Goal: Task Accomplishment & Management: Complete application form

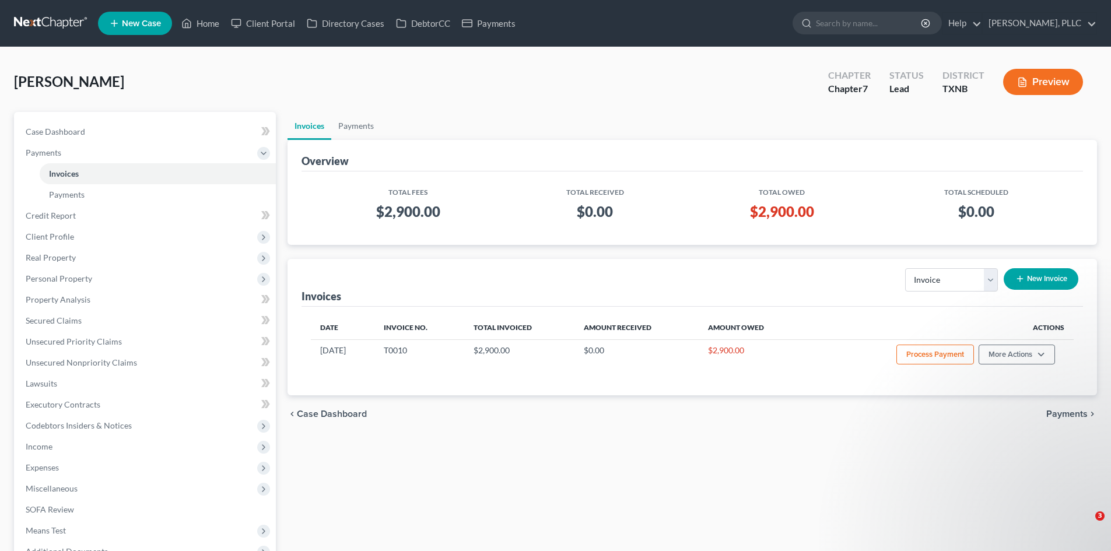
select select "0"
click at [75, 128] on span "Case Dashboard" at bounding box center [55, 132] width 59 height 10
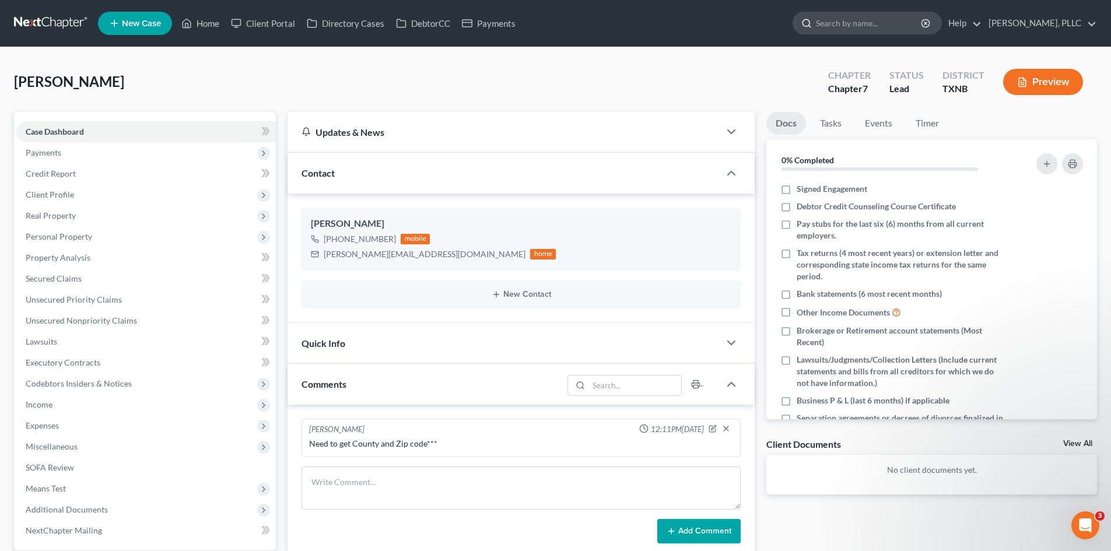
click at [829, 20] on input "search" at bounding box center [869, 23] width 107 height 22
click at [836, 22] on input "[PERSON_NAME]" at bounding box center [869, 23] width 107 height 22
click at [872, 27] on input "[PERSON_NAME]" at bounding box center [869, 23] width 107 height 22
type input "[PERSON_NAME]"
click at [801, 22] on icon at bounding box center [806, 23] width 10 height 10
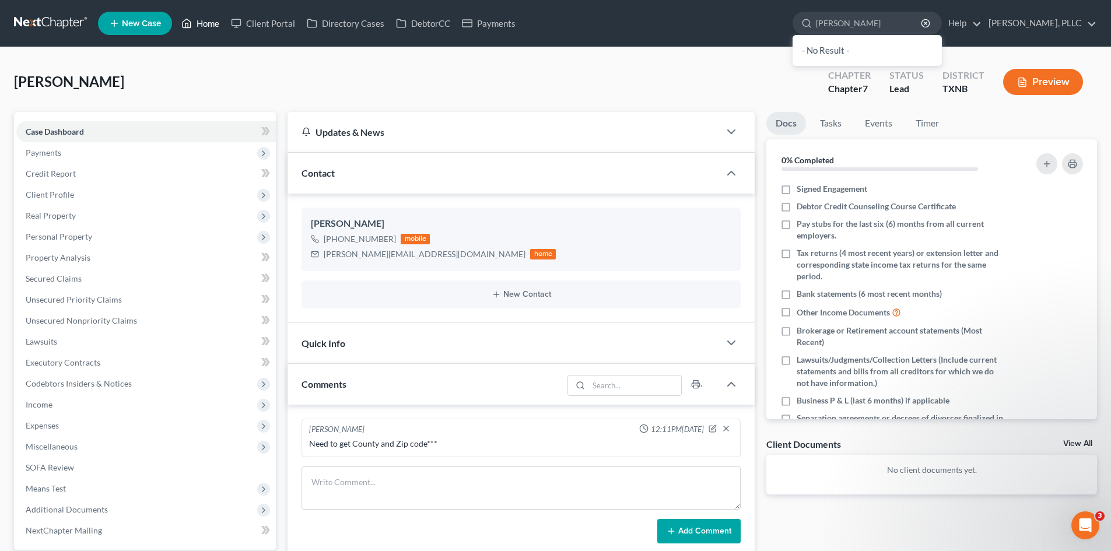
click at [201, 18] on link "Home" at bounding box center [201, 23] width 50 height 21
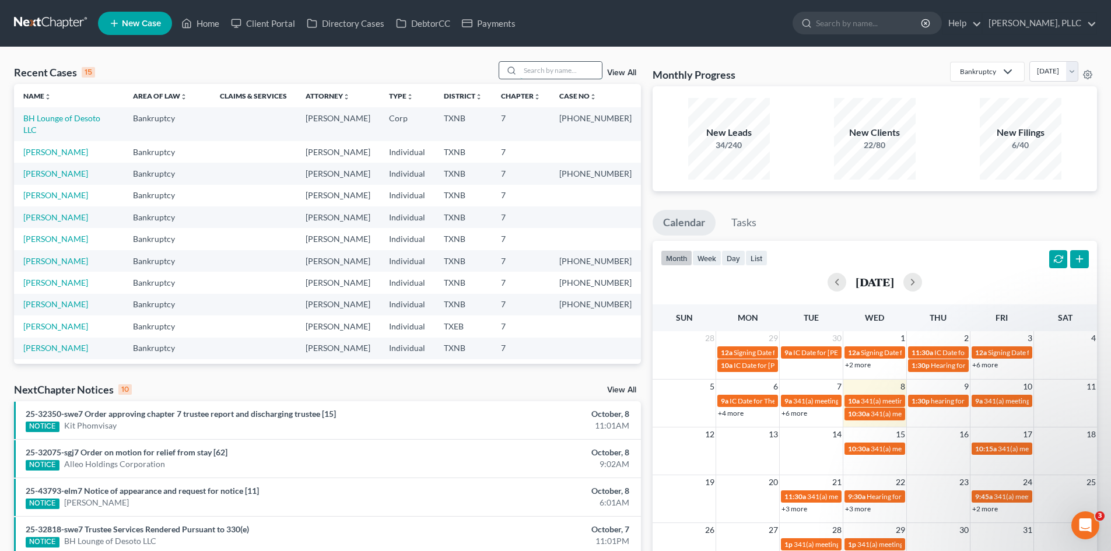
click at [548, 73] on input "search" at bounding box center [561, 70] width 82 height 17
click at [139, 21] on span "New Case" at bounding box center [141, 23] width 39 height 9
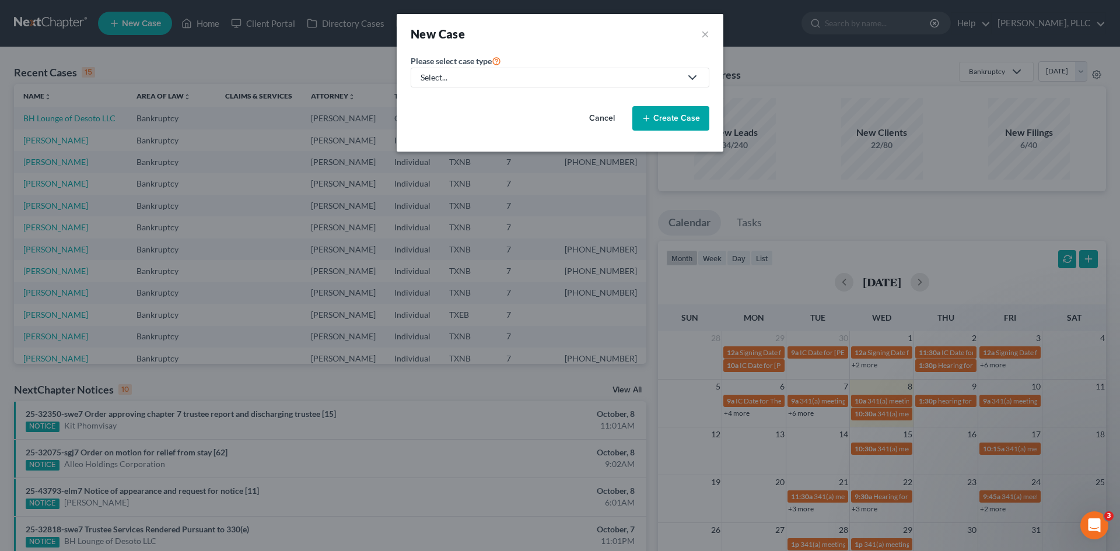
click at [563, 71] on link "Select..." at bounding box center [560, 78] width 299 height 20
click at [473, 104] on div "Bankruptcy" at bounding box center [469, 101] width 95 height 12
select select "78"
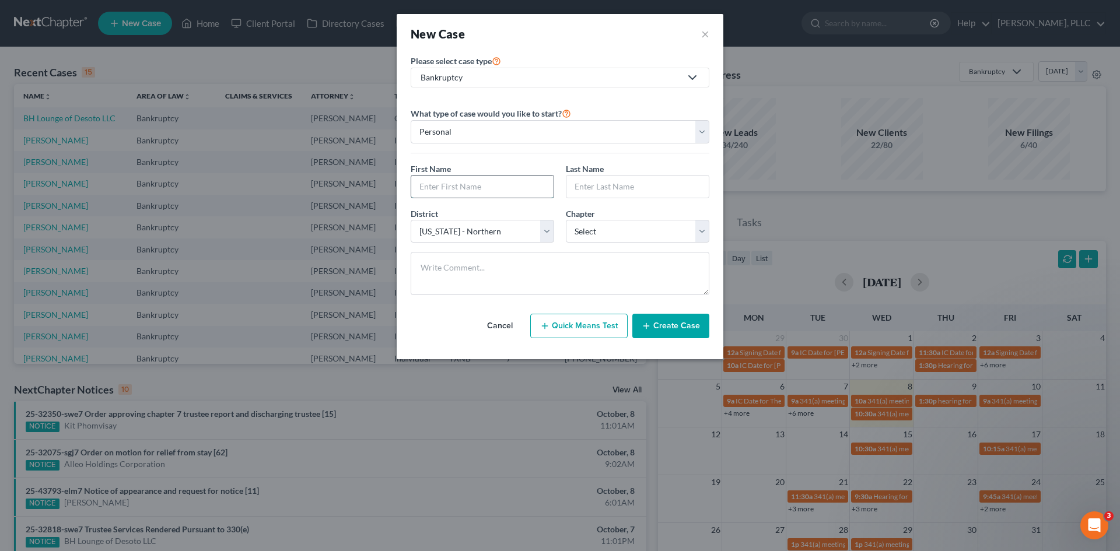
click at [458, 191] on input "text" at bounding box center [482, 187] width 142 height 22
type input "[DEMOGRAPHIC_DATA]"
type input "[PERSON_NAME]"
click at [592, 226] on select "Select 7 11 12 13" at bounding box center [637, 231] width 143 height 23
select select "0"
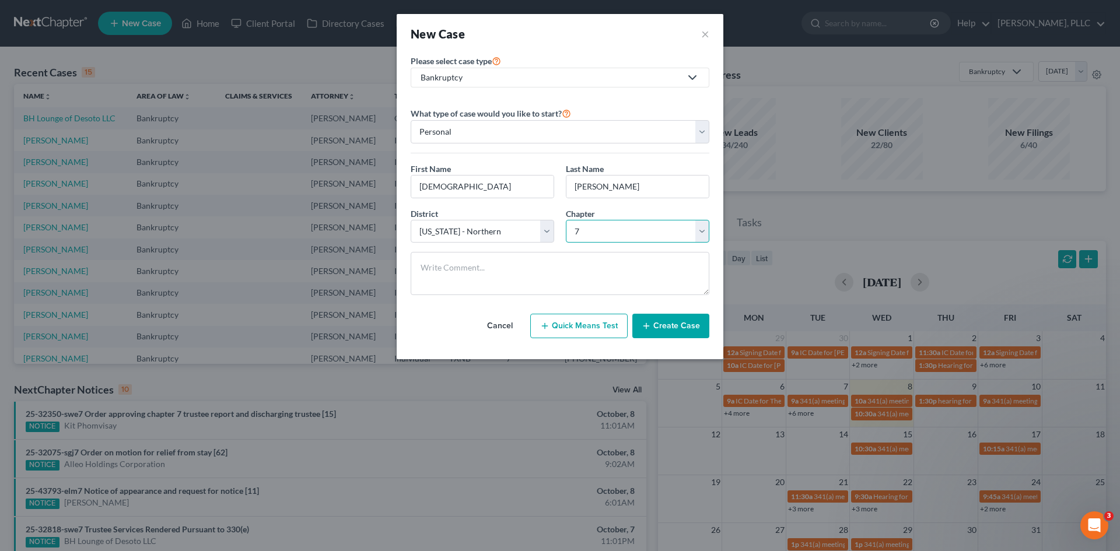
click at [566, 220] on select "Select 7 11 12 13" at bounding box center [637, 231] width 143 height 23
click at [487, 272] on textarea at bounding box center [560, 273] width 299 height 43
type textarea "Get his County and Zip code****"
click at [671, 324] on button "Create Case" at bounding box center [670, 326] width 77 height 24
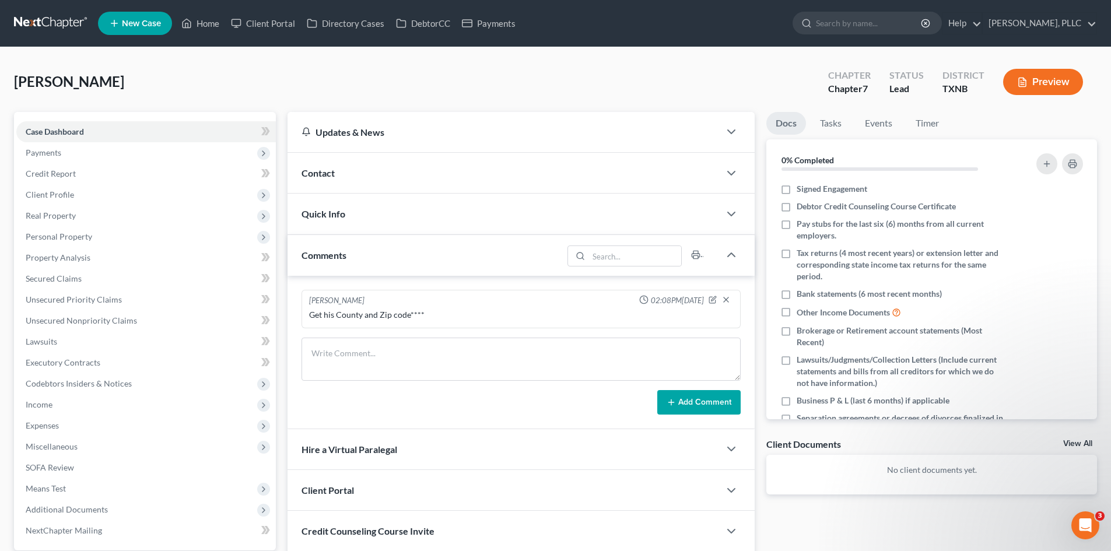
click at [476, 170] on div "Contact" at bounding box center [503, 173] width 432 height 40
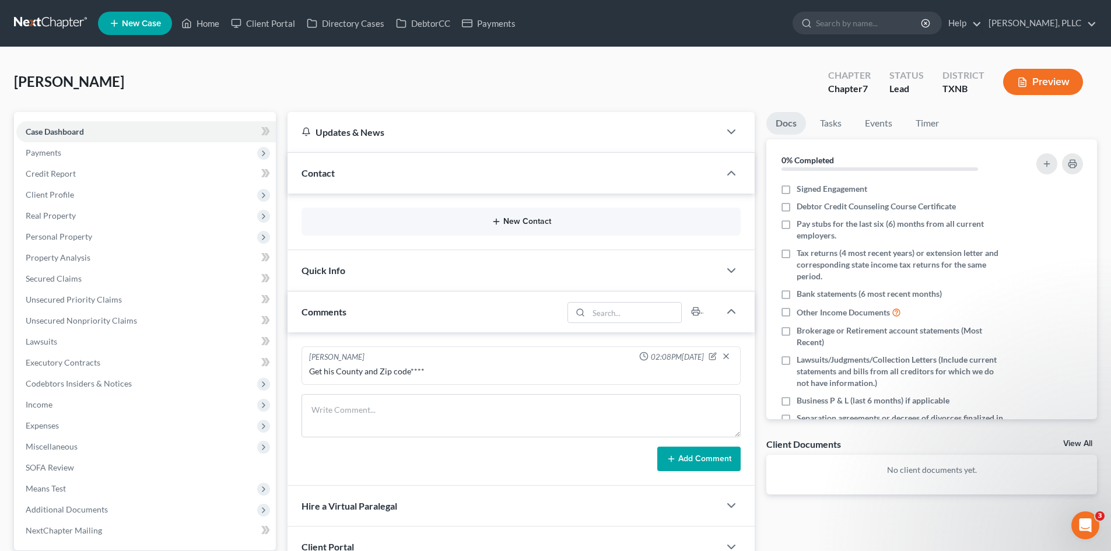
click at [507, 220] on button "New Contact" at bounding box center [521, 221] width 420 height 9
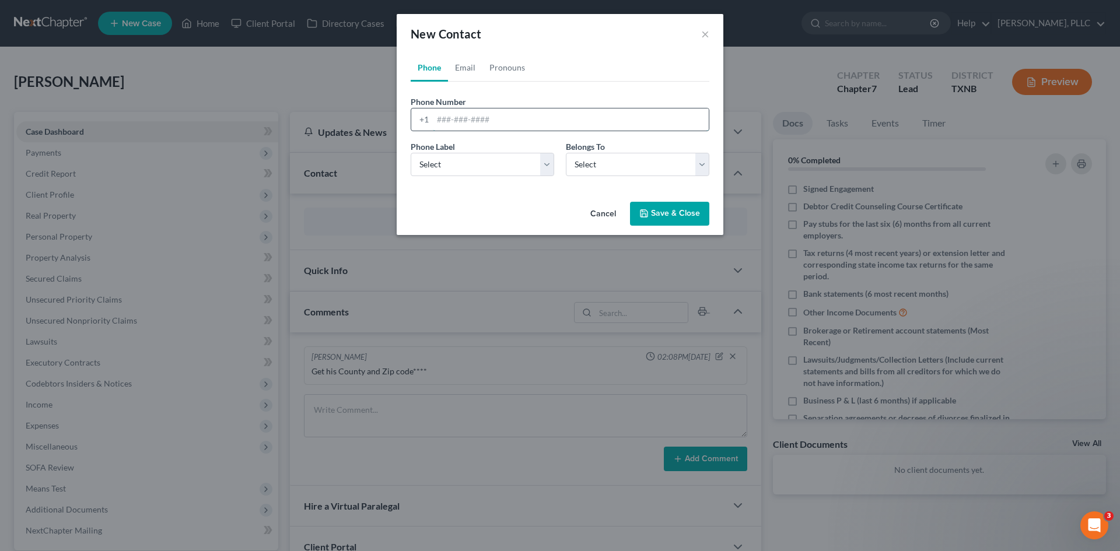
drag, startPoint x: 443, startPoint y: 118, endPoint x: 460, endPoint y: 125, distance: 18.8
click at [443, 118] on input "tel" at bounding box center [571, 119] width 276 height 22
type input "4692472722"
click at [486, 171] on select "Select Mobile Home Work Other" at bounding box center [482, 164] width 143 height 23
click at [411, 153] on select "Select Mobile Home Work Other" at bounding box center [482, 164] width 143 height 23
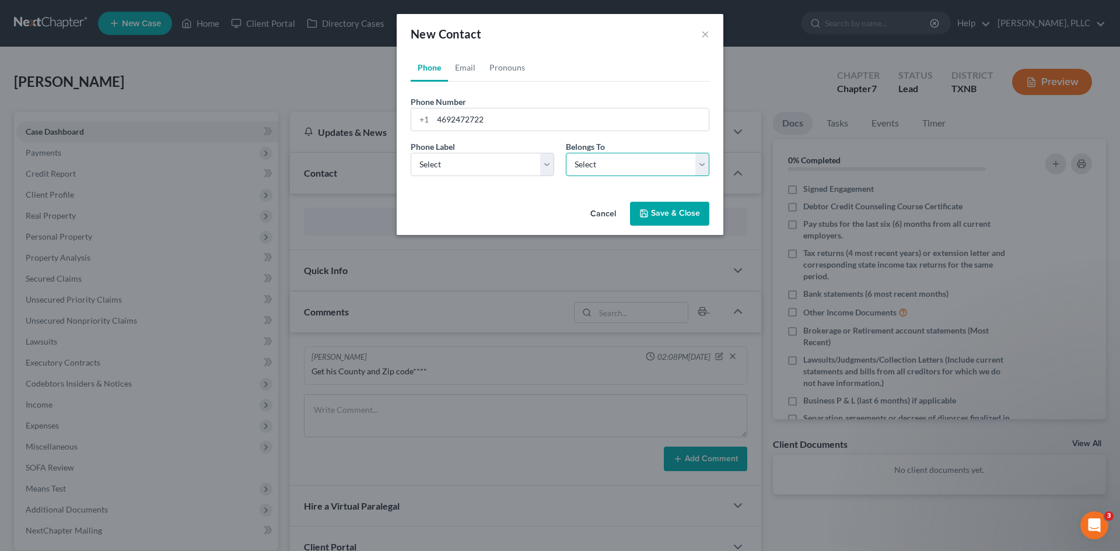
click at [643, 170] on select "Select Client Other" at bounding box center [637, 164] width 143 height 23
select select "0"
click at [566, 153] on select "Select Client Other" at bounding box center [637, 164] width 143 height 23
select select "0"
click at [469, 72] on link "Email" at bounding box center [465, 68] width 34 height 28
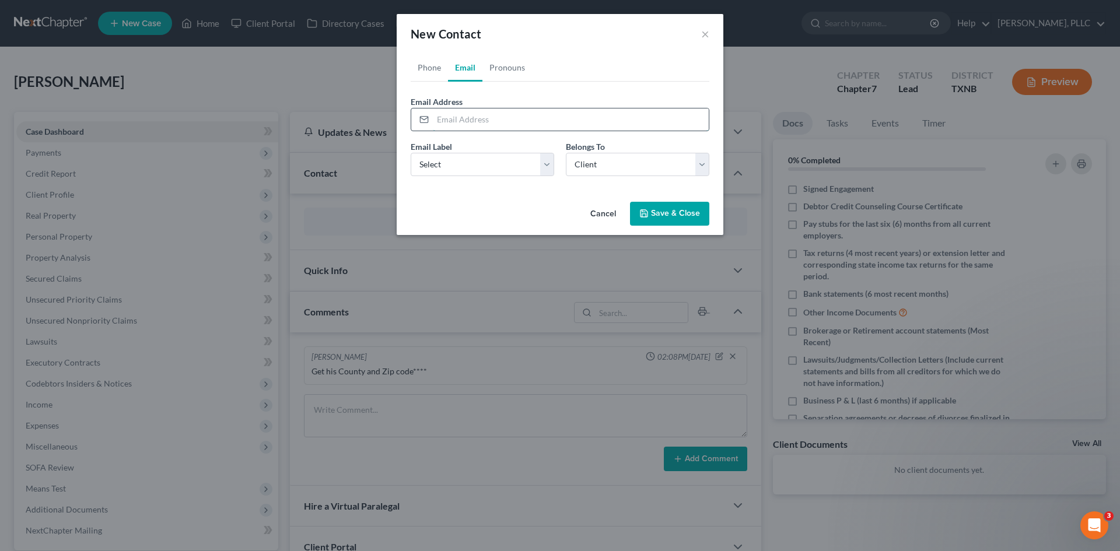
click at [460, 120] on input "email" at bounding box center [571, 119] width 276 height 22
type input "[EMAIL_ADDRESS][DOMAIN_NAME]"
click at [534, 168] on select "Select Home Work Other" at bounding box center [482, 164] width 143 height 23
select select "0"
click at [411, 153] on select "Select Home Work Other" at bounding box center [482, 164] width 143 height 23
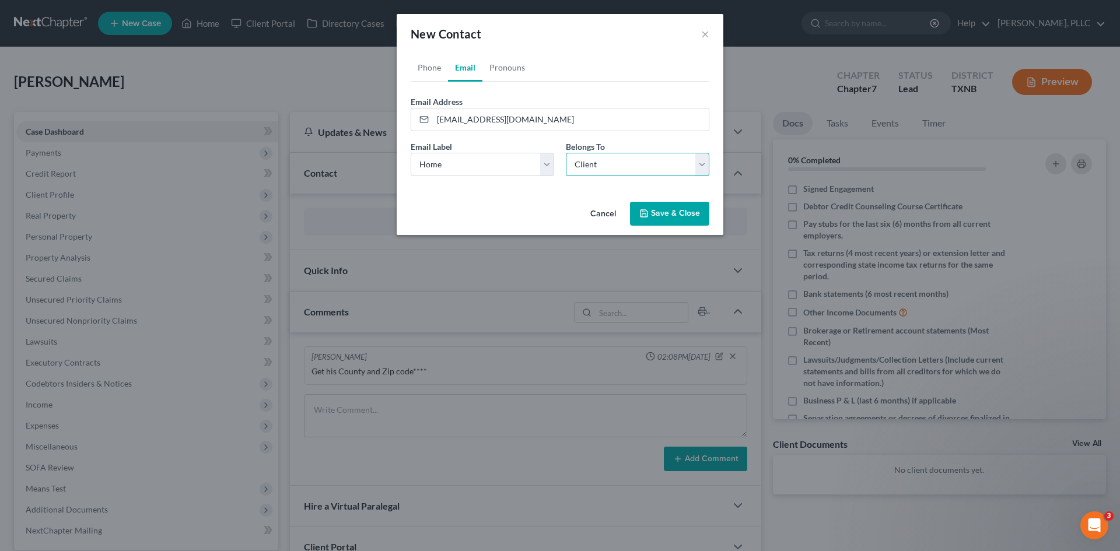
click at [636, 158] on select "Select Client Other" at bounding box center [637, 164] width 143 height 23
click at [662, 217] on button "Save & Close" at bounding box center [669, 214] width 79 height 24
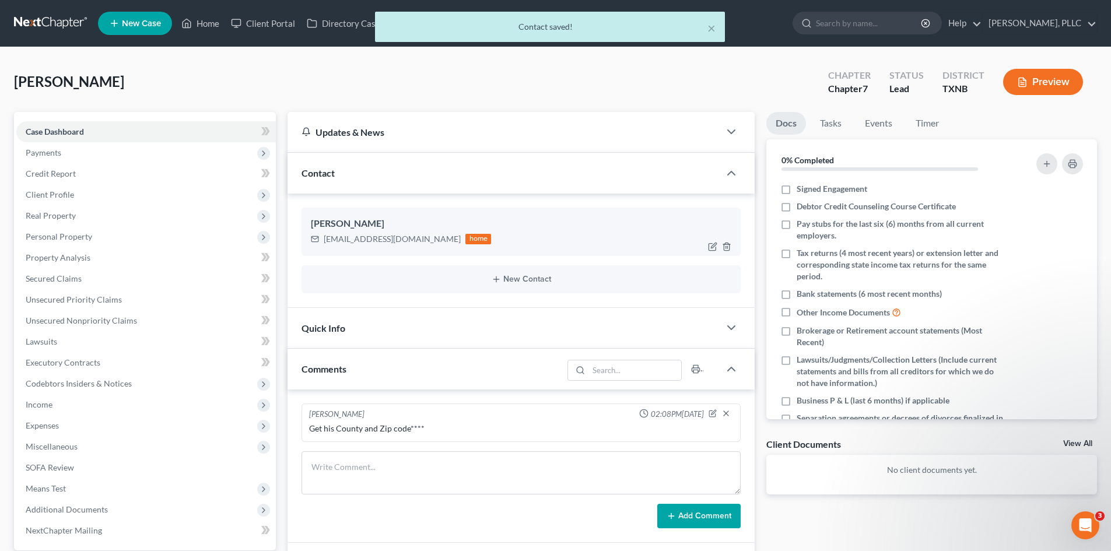
click at [411, 240] on div "[EMAIL_ADDRESS][DOMAIN_NAME] home" at bounding box center [401, 238] width 180 height 15
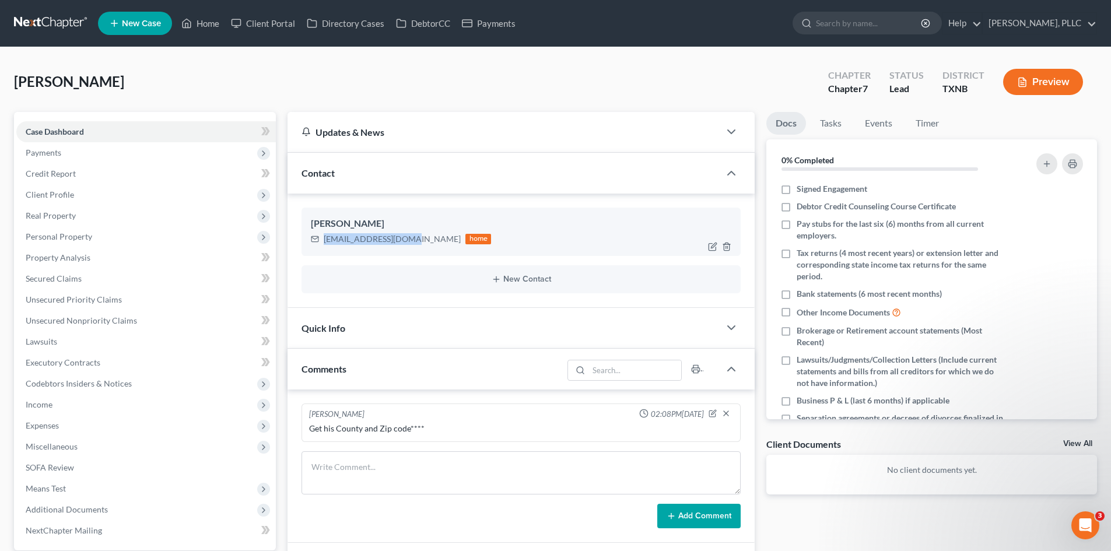
drag, startPoint x: 410, startPoint y: 238, endPoint x: 326, endPoint y: 241, distance: 84.0
click at [326, 241] on div "[EMAIL_ADDRESS][DOMAIN_NAME]" at bounding box center [392, 239] width 137 height 12
copy div "[EMAIL_ADDRESS][DOMAIN_NAME]"
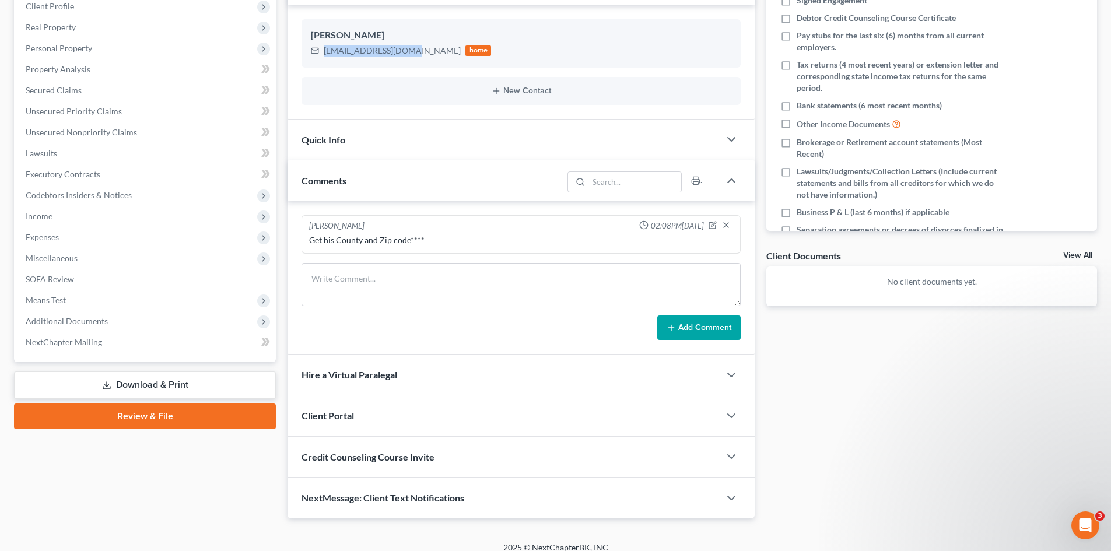
scroll to position [200, 0]
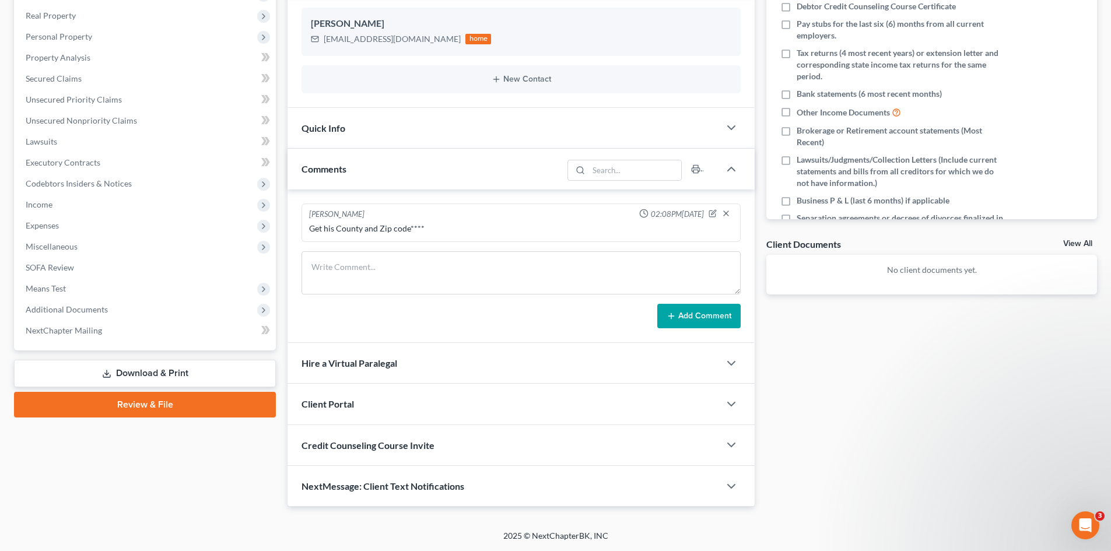
click at [388, 407] on div "Client Portal" at bounding box center [503, 404] width 432 height 40
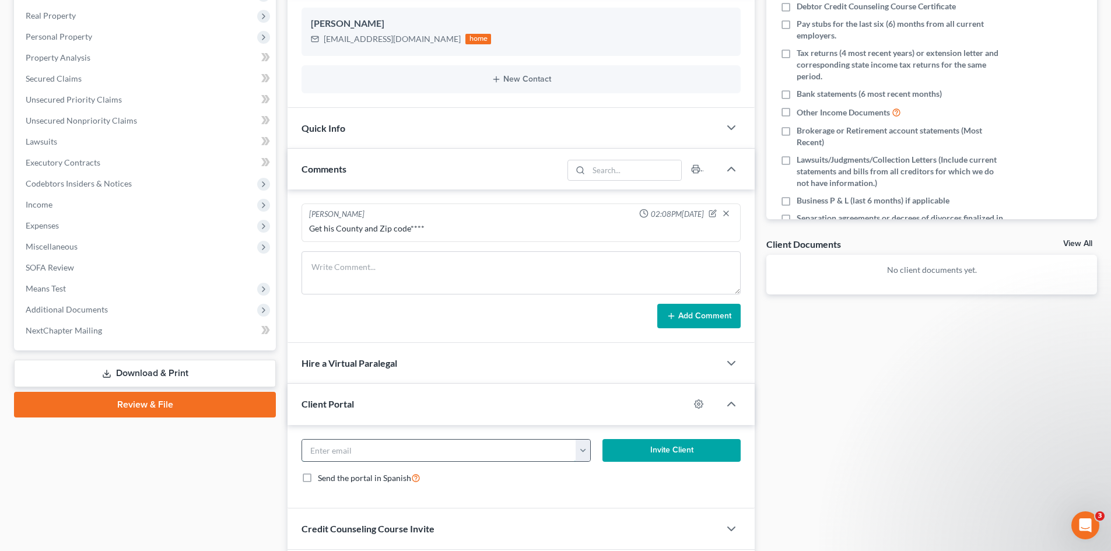
click at [356, 451] on input "email" at bounding box center [439, 451] width 274 height 22
paste input "[EMAIL_ADDRESS][DOMAIN_NAME]"
type input "[EMAIL_ADDRESS][DOMAIN_NAME]"
click at [658, 450] on button "Invite Client" at bounding box center [671, 450] width 139 height 23
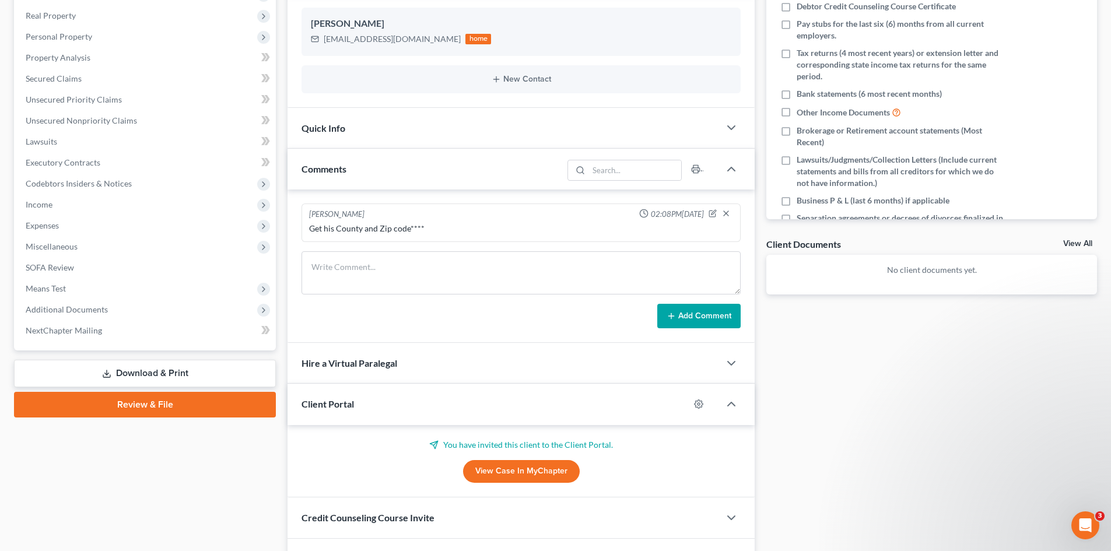
scroll to position [273, 0]
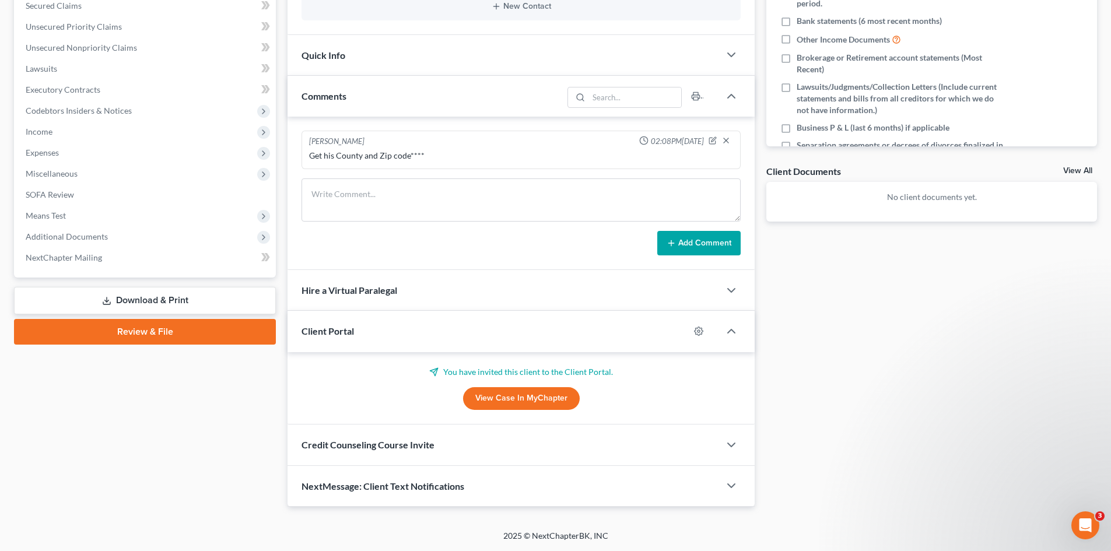
click at [518, 441] on div "Credit Counseling Course Invite" at bounding box center [503, 444] width 432 height 40
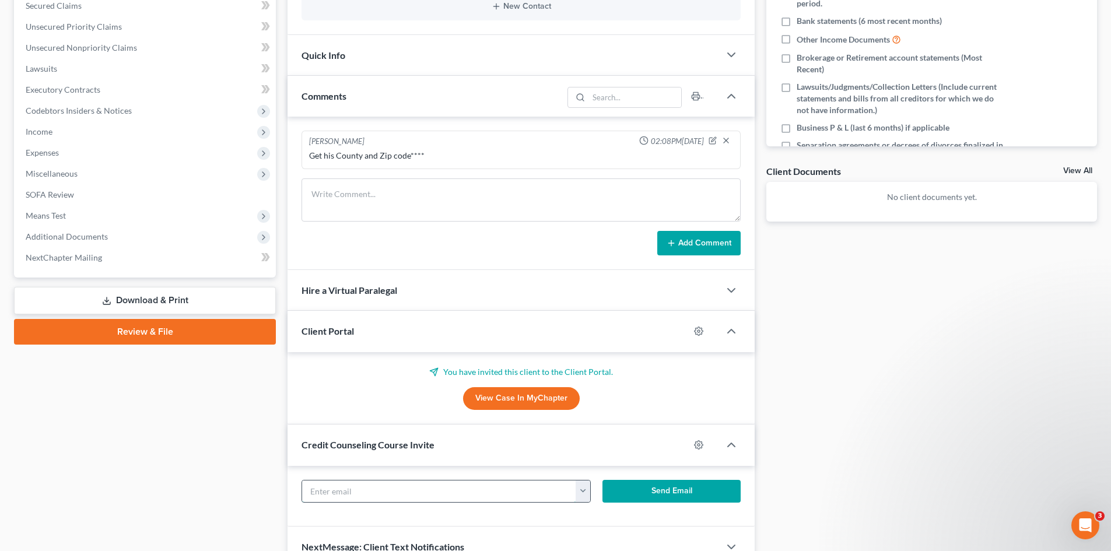
click at [353, 492] on input "text" at bounding box center [439, 491] width 274 height 22
paste input "[EMAIL_ADDRESS][DOMAIN_NAME]"
type input "[EMAIL_ADDRESS][DOMAIN_NAME]"
click at [678, 494] on button "Send Email" at bounding box center [671, 491] width 139 height 23
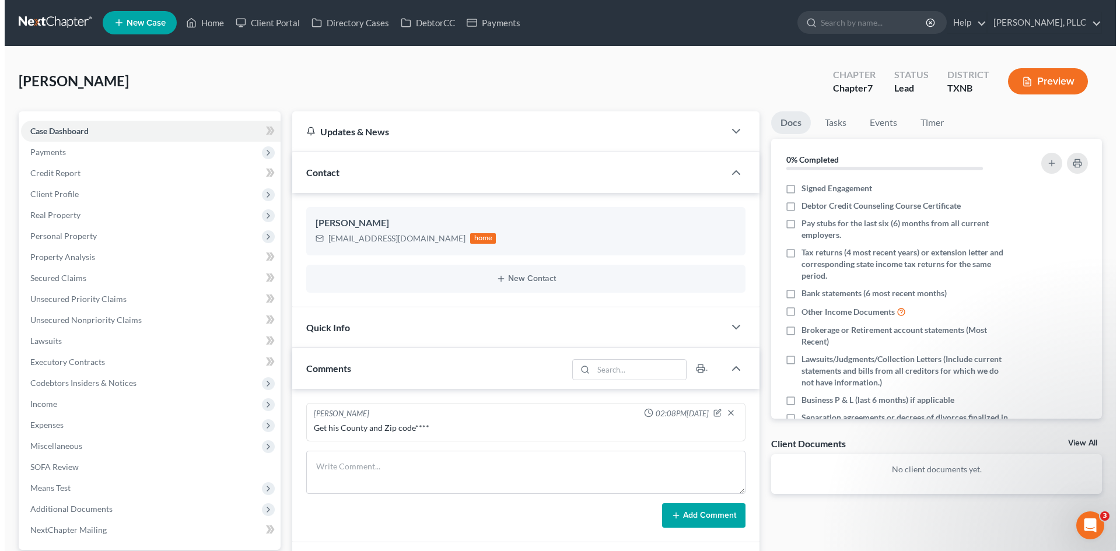
scroll to position [0, 0]
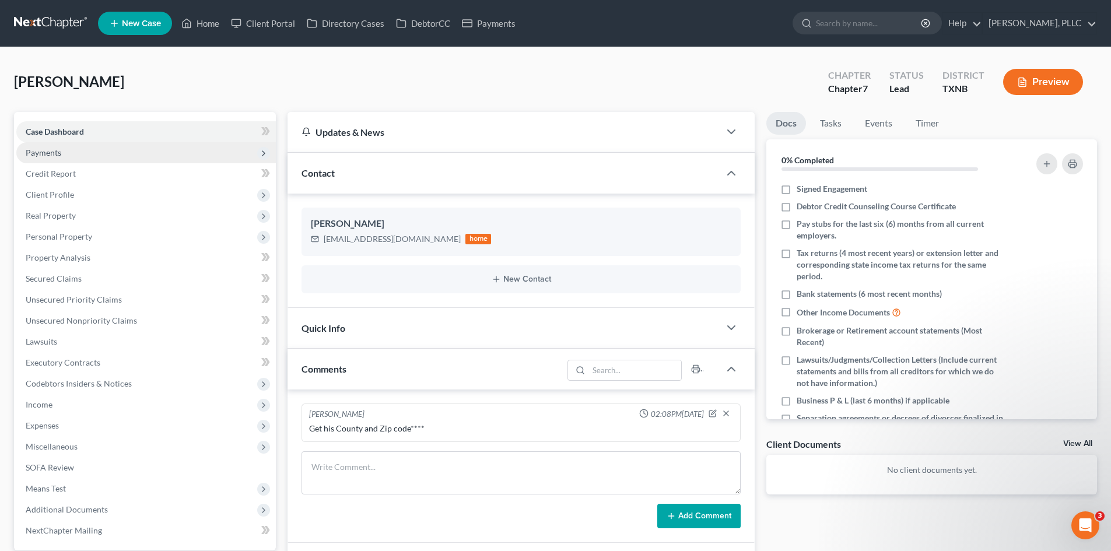
click at [41, 154] on span "Payments" at bounding box center [44, 153] width 36 height 10
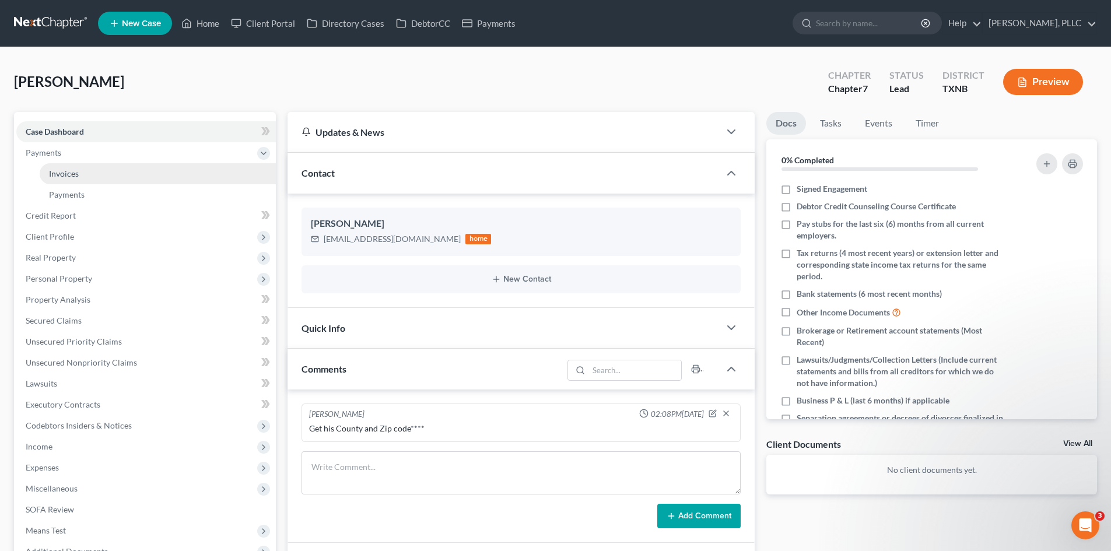
click at [99, 173] on link "Invoices" at bounding box center [158, 173] width 236 height 21
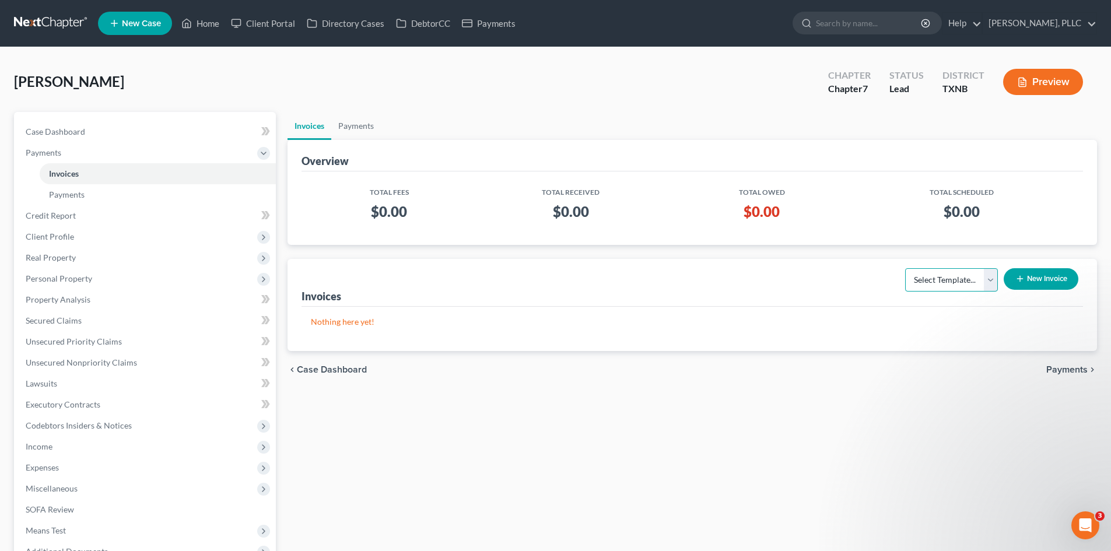
click at [988, 275] on select "Select Template... Invoice" at bounding box center [951, 279] width 93 height 23
select select "0"
click at [905, 268] on select "Select Template... Invoice" at bounding box center [951, 279] width 93 height 23
click at [1017, 275] on icon "button" at bounding box center [1019, 278] width 9 height 9
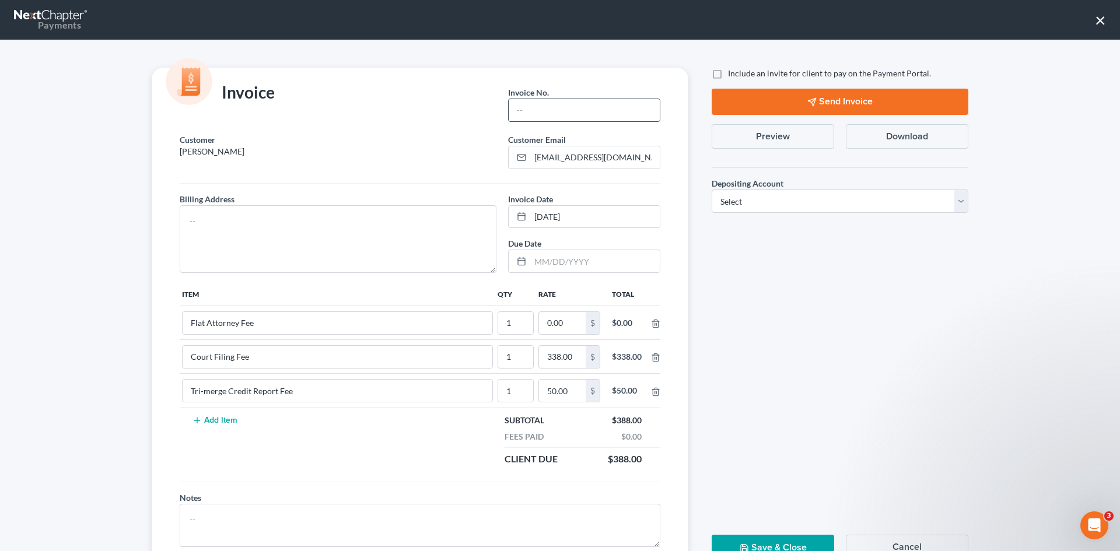
click at [525, 121] on input "text" at bounding box center [583, 110] width 151 height 22
type input "T0011"
click at [198, 221] on textarea at bounding box center [338, 239] width 317 height 68
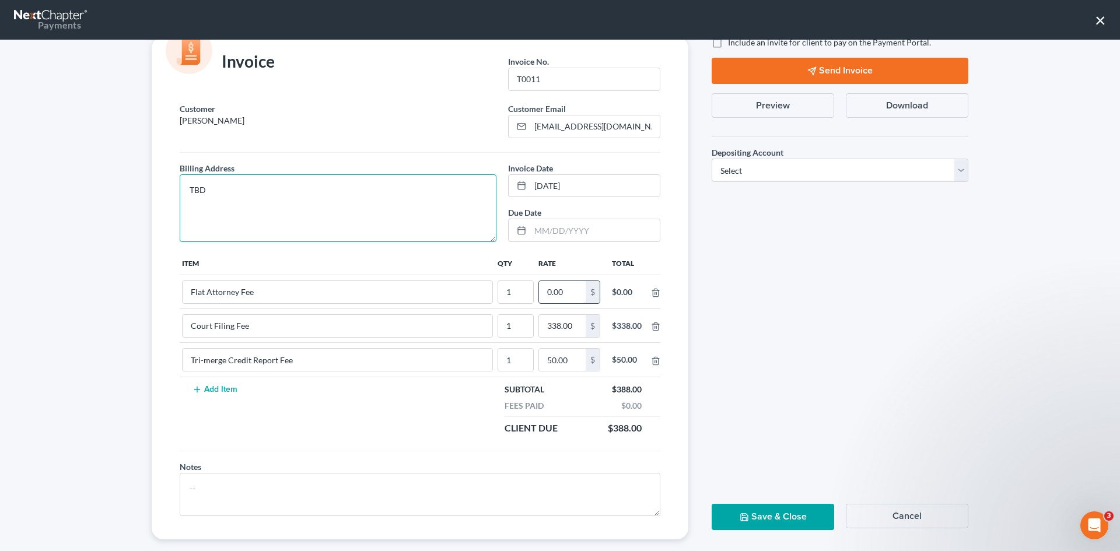
scroll to position [47, 0]
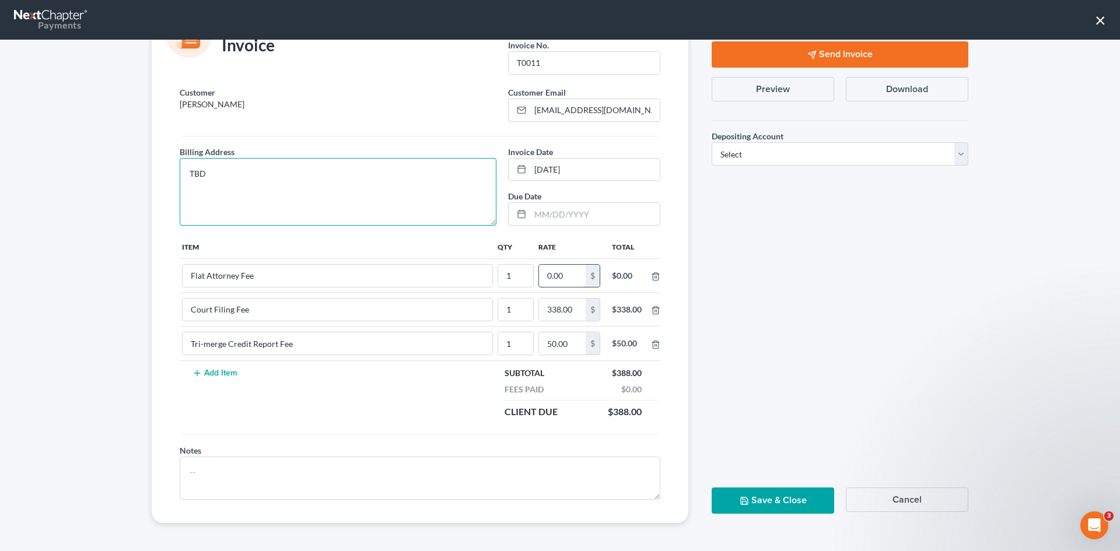
type textarea "TBD"
click at [548, 278] on input "0.00" at bounding box center [562, 276] width 47 height 22
type input "2,112"
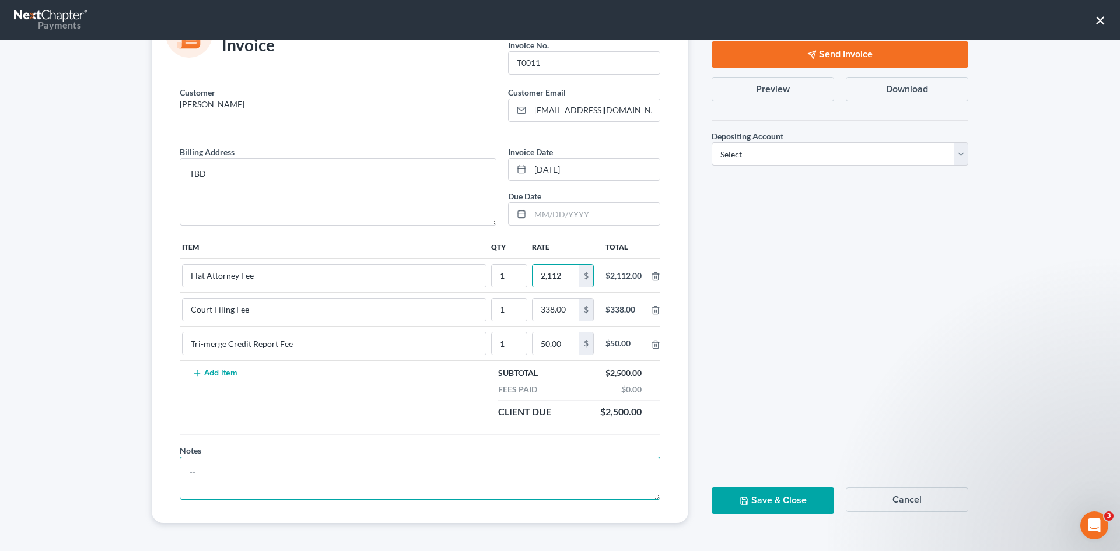
click at [218, 471] on textarea at bounding box center [420, 478] width 480 height 43
type textarea "M"
type textarea "S"
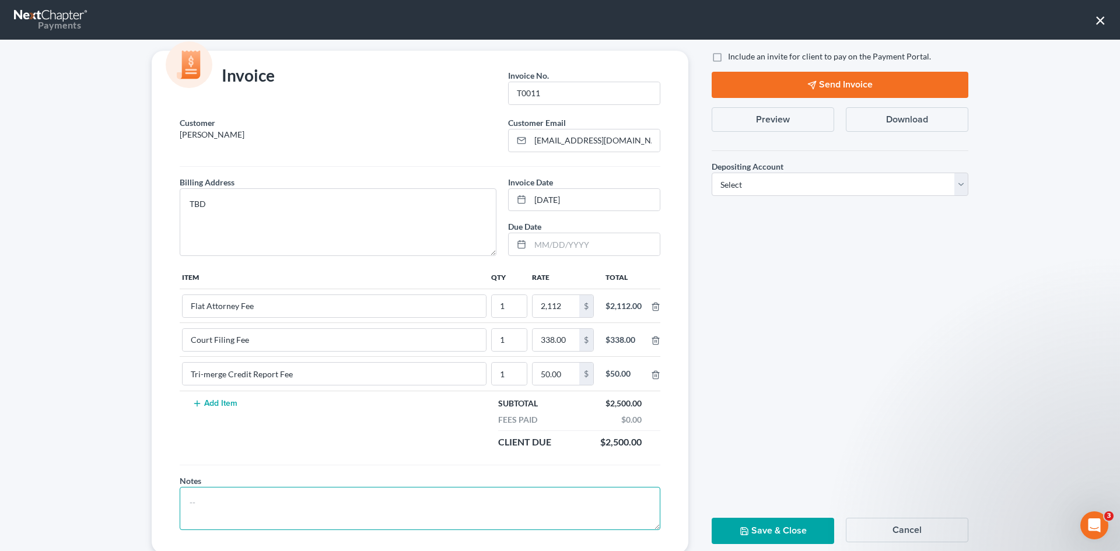
scroll to position [0, 0]
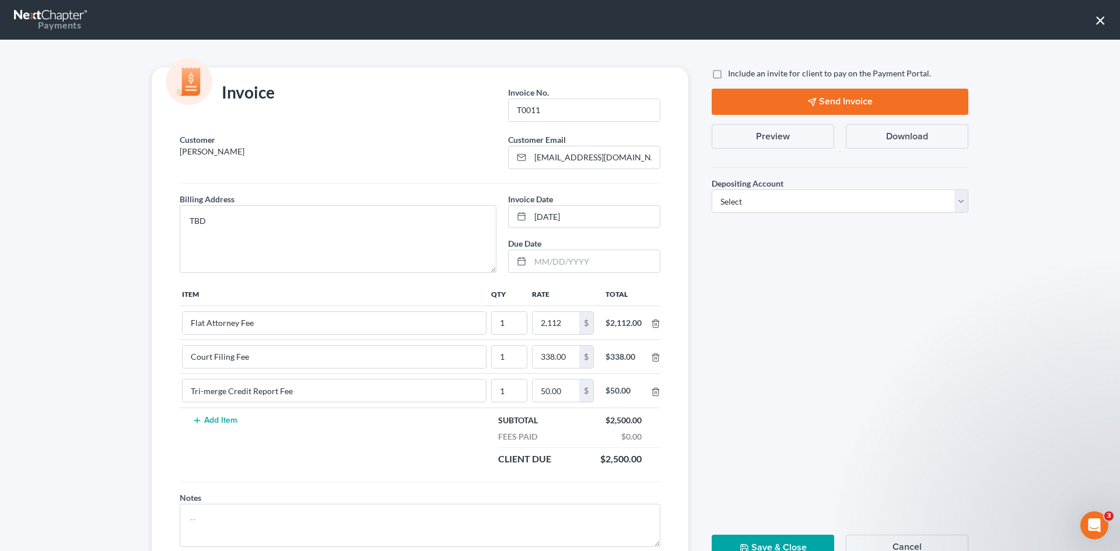
click at [728, 77] on label "Include an invite for client to pay on the Payment Portal." at bounding box center [829, 74] width 203 height 12
click at [732, 75] on input "Include an invite for client to pay on the Payment Portal." at bounding box center [736, 72] width 8 height 8
checkbox input "true"
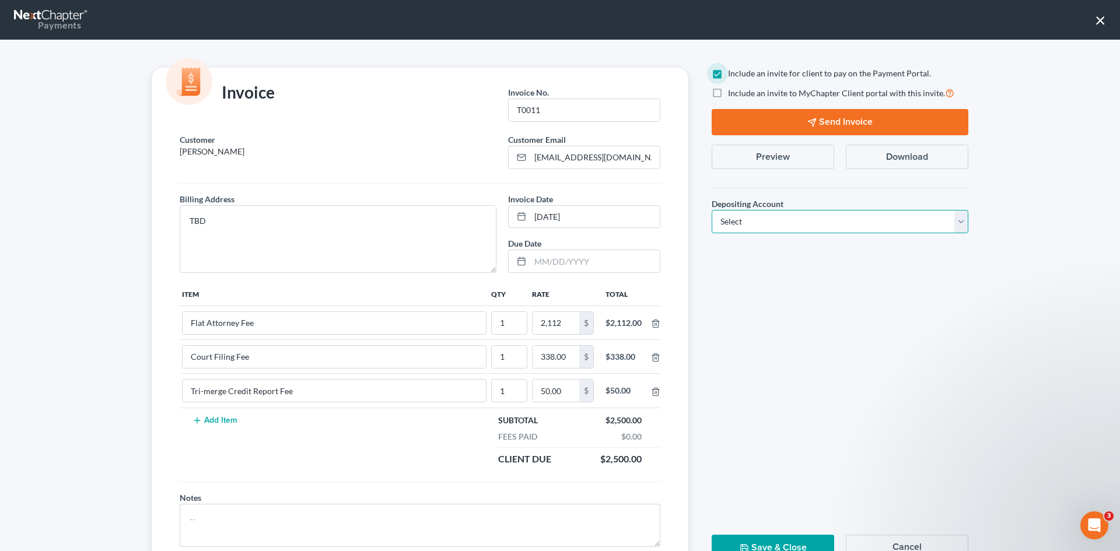
click at [775, 224] on select "Select Operation Trust" at bounding box center [839, 221] width 257 height 23
select select "1"
click at [711, 210] on select "Select Operation Trust" at bounding box center [839, 221] width 257 height 23
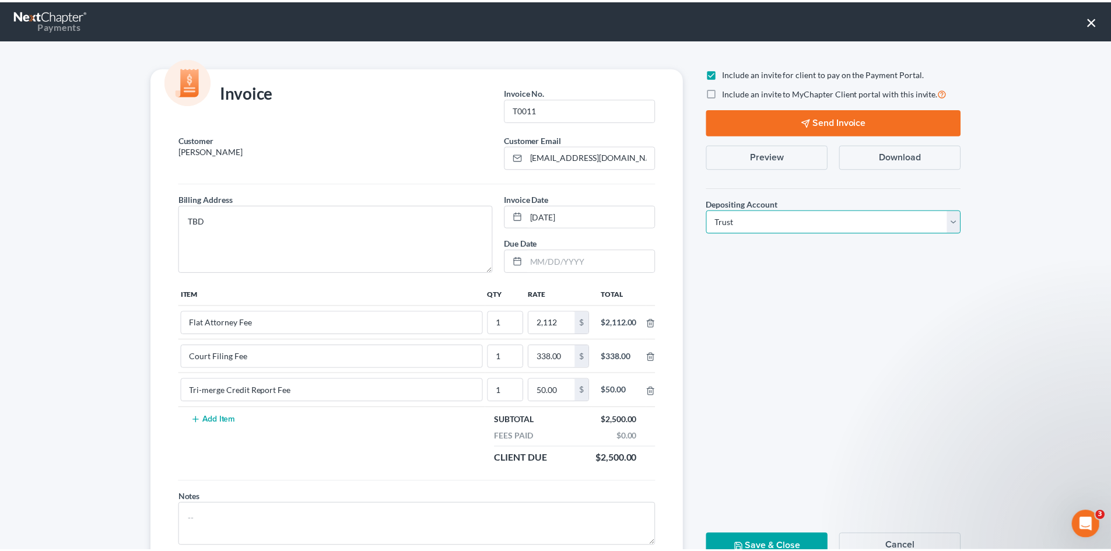
scroll to position [47, 0]
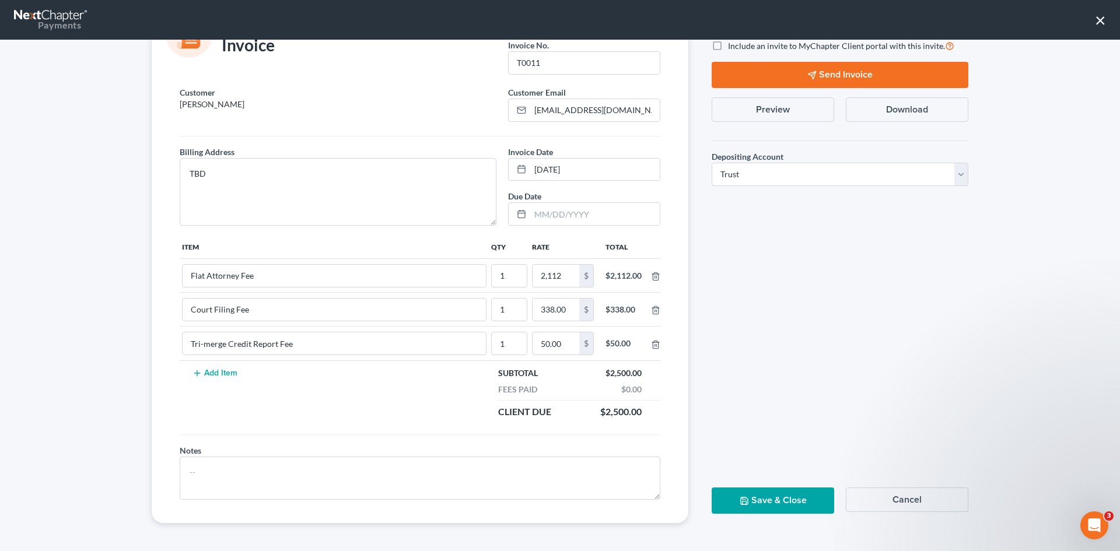
click at [789, 497] on button "Save & Close" at bounding box center [772, 500] width 122 height 26
